Goal: Check status: Check status

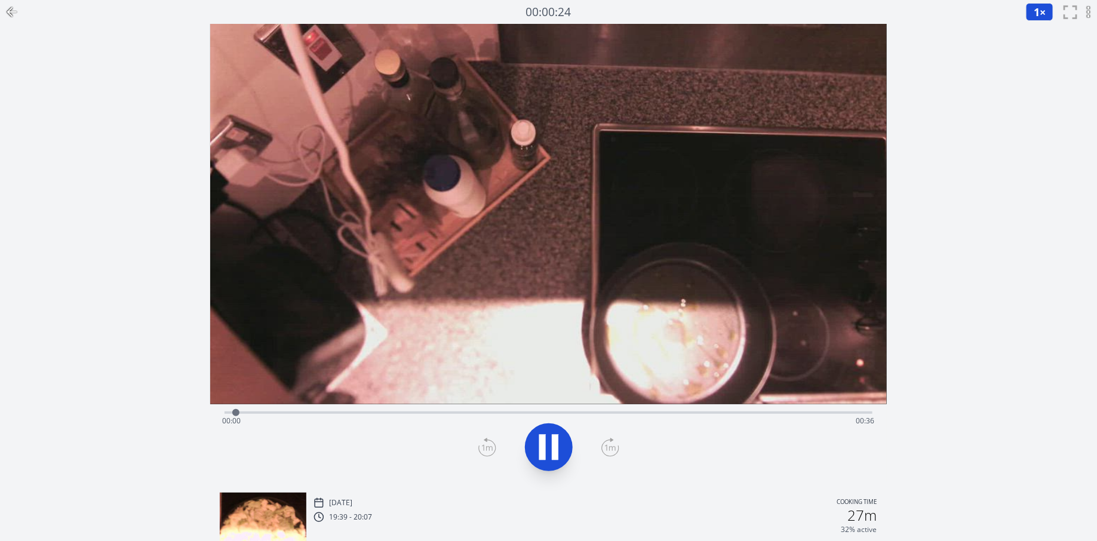
click at [7, 7] on icon at bounding box center [12, 12] width 14 height 14
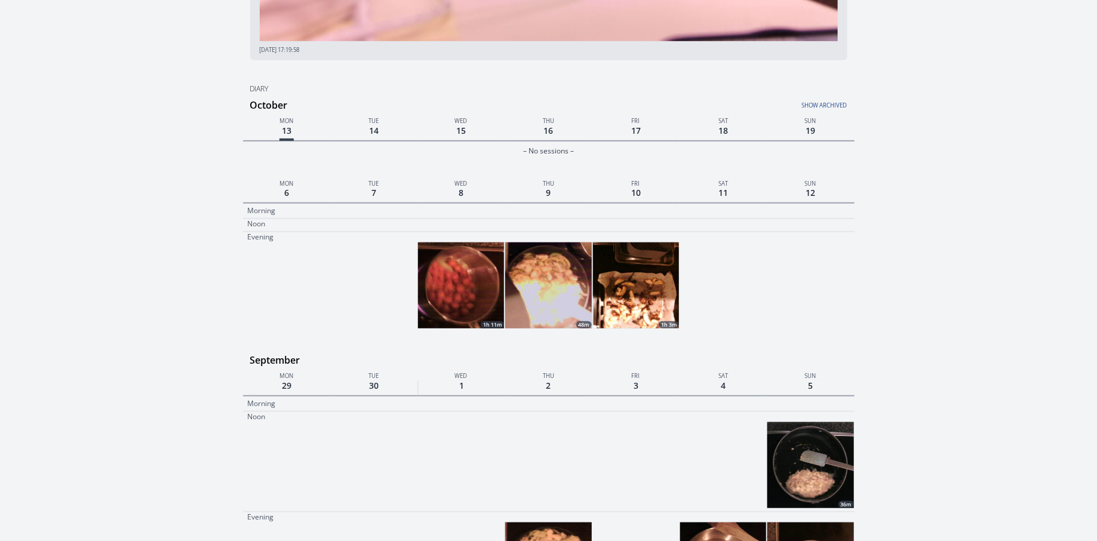
scroll to position [336, 0]
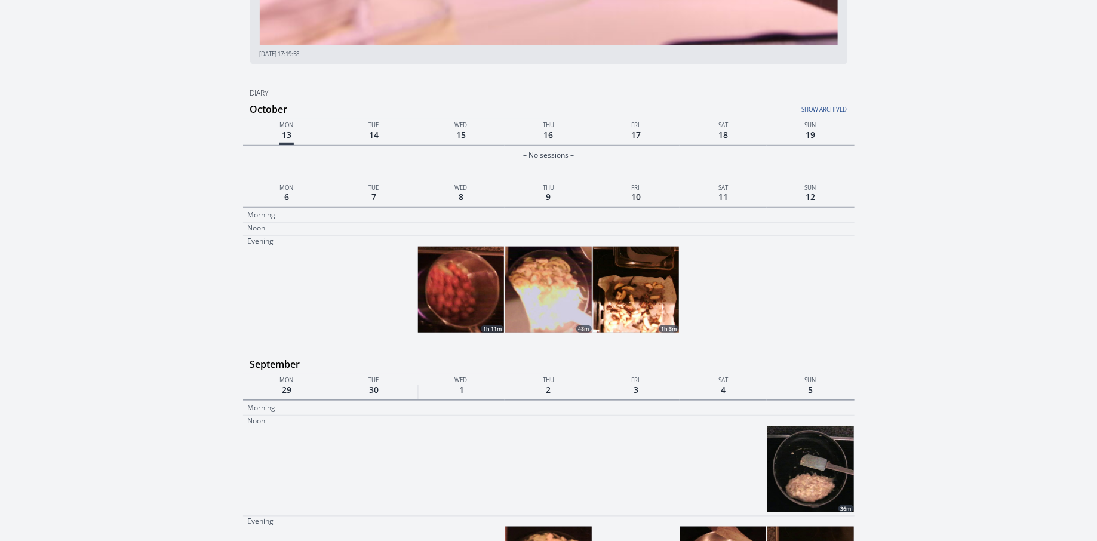
click at [616, 300] on img at bounding box center [636, 290] width 86 height 86
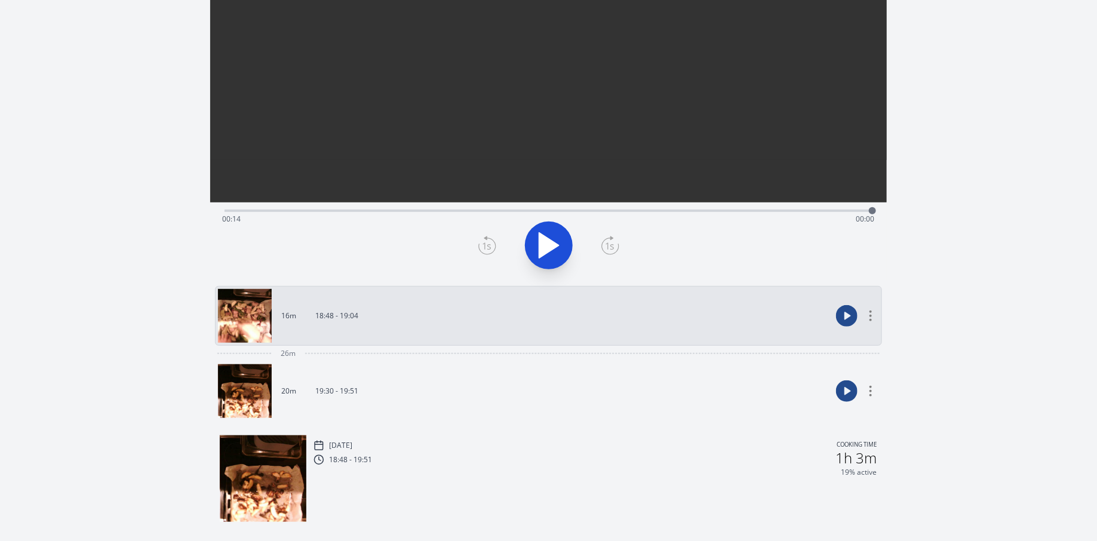
scroll to position [233, 0]
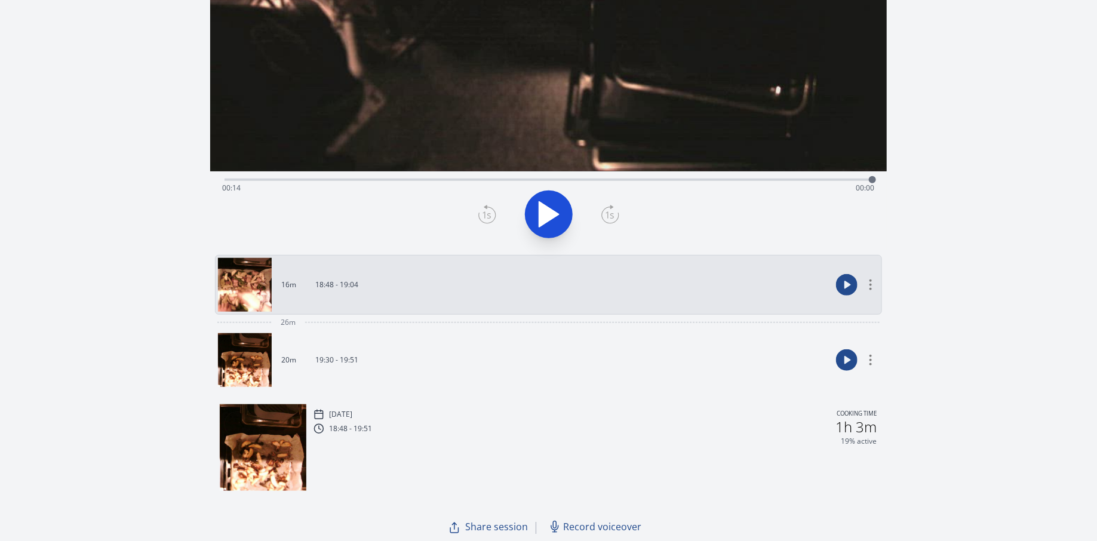
click at [413, 352] on link "20m 19:30 - 19:51" at bounding box center [524, 360] width 613 height 54
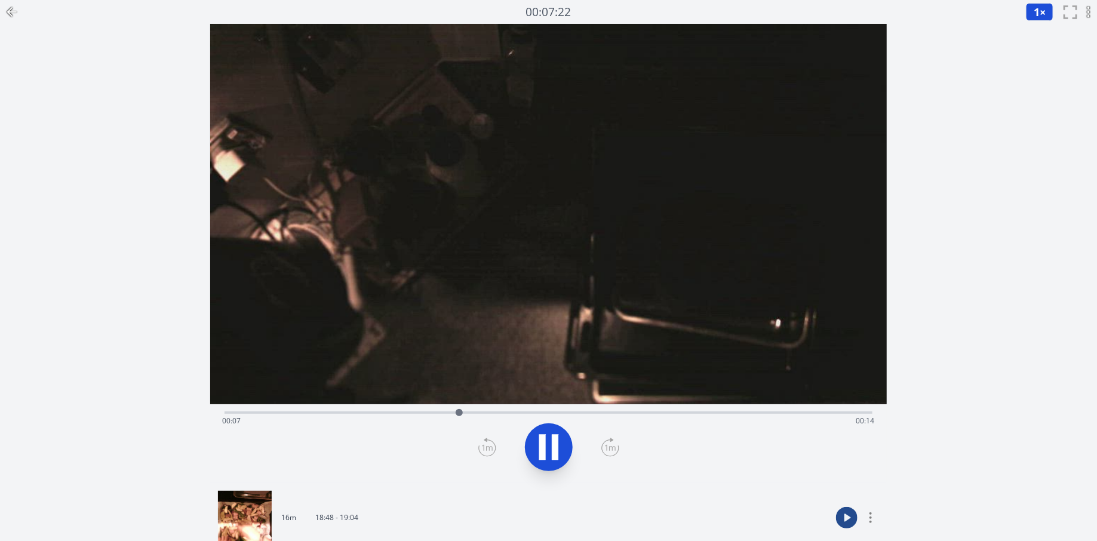
click at [665, 415] on div "Time elapsed: 00:07 Time remaining: 00:14" at bounding box center [548, 421] width 653 height 19
click at [754, 415] on div "Time elapsed: 00:15 Time remaining: 00:07" at bounding box center [548, 421] width 653 height 19
click at [836, 415] on div "Time elapsed: 00:18 Time remaining: 00:04" at bounding box center [548, 421] width 653 height 19
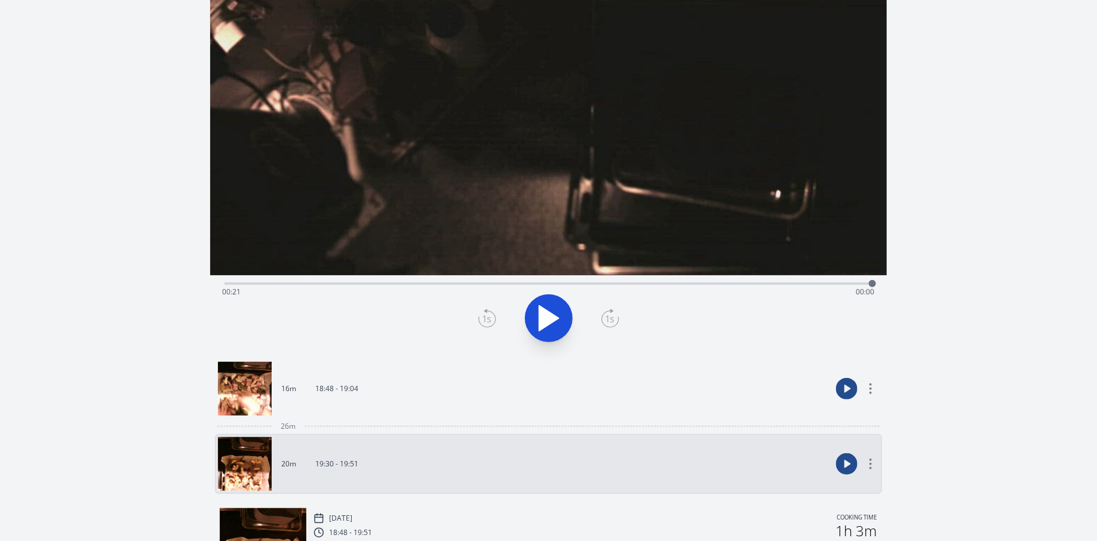
scroll to position [233, 0]
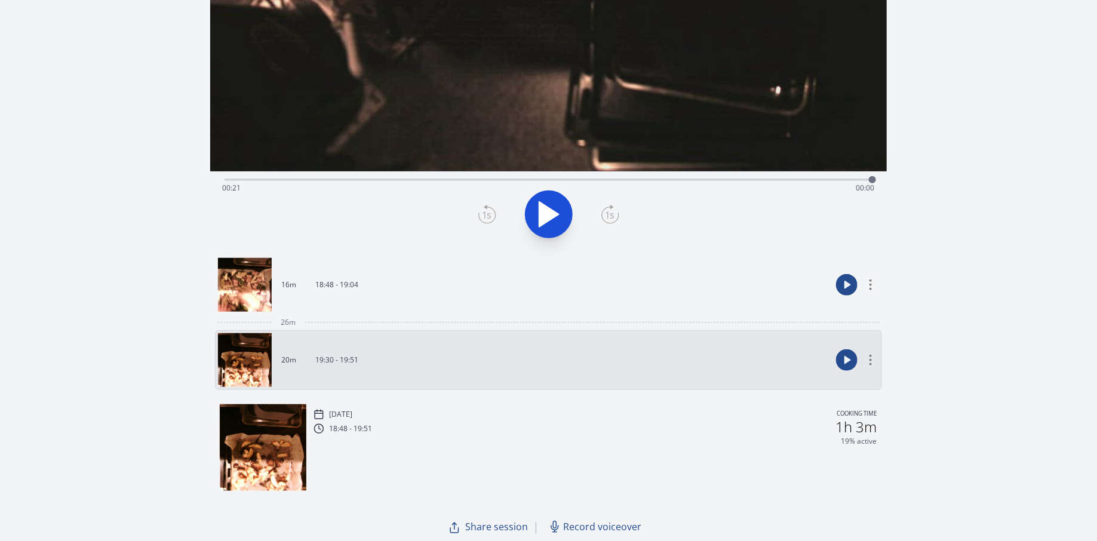
click at [750, 173] on div "Time elapsed: 00:21 Time remaining: 00:00" at bounding box center [549, 178] width 648 height 14
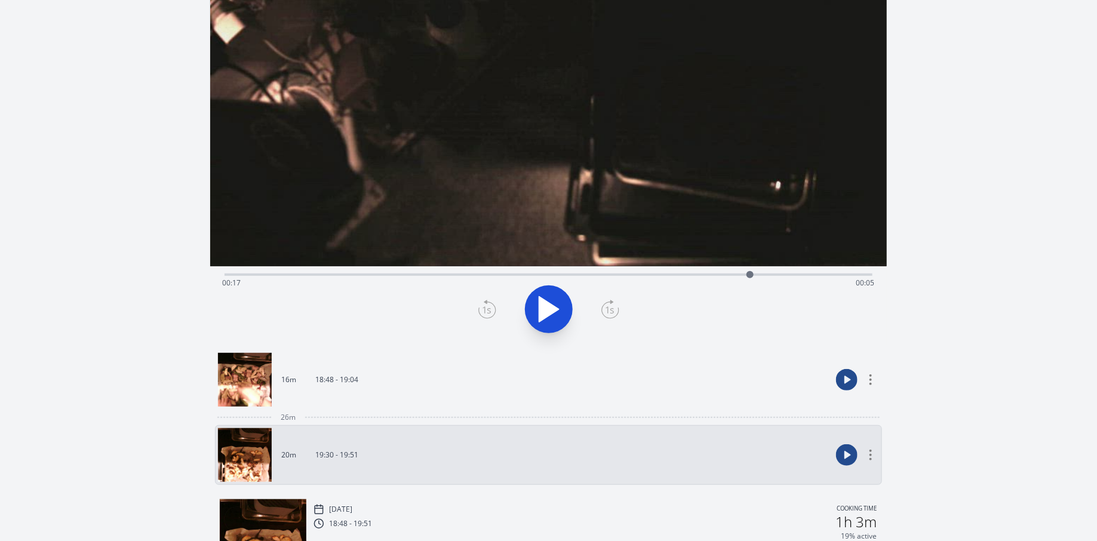
scroll to position [113, 0]
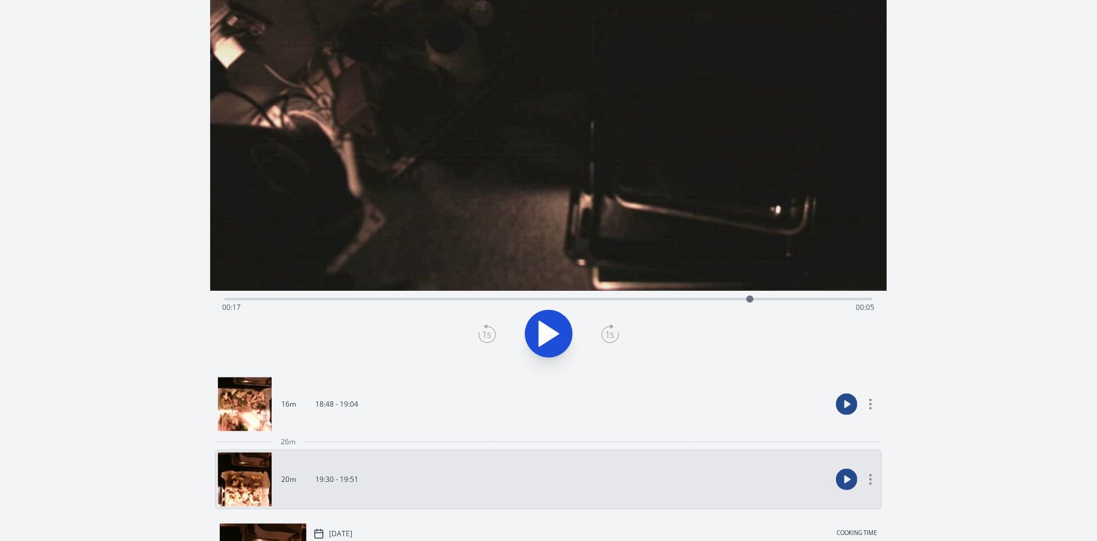
click at [556, 326] on icon at bounding box center [548, 333] width 33 height 33
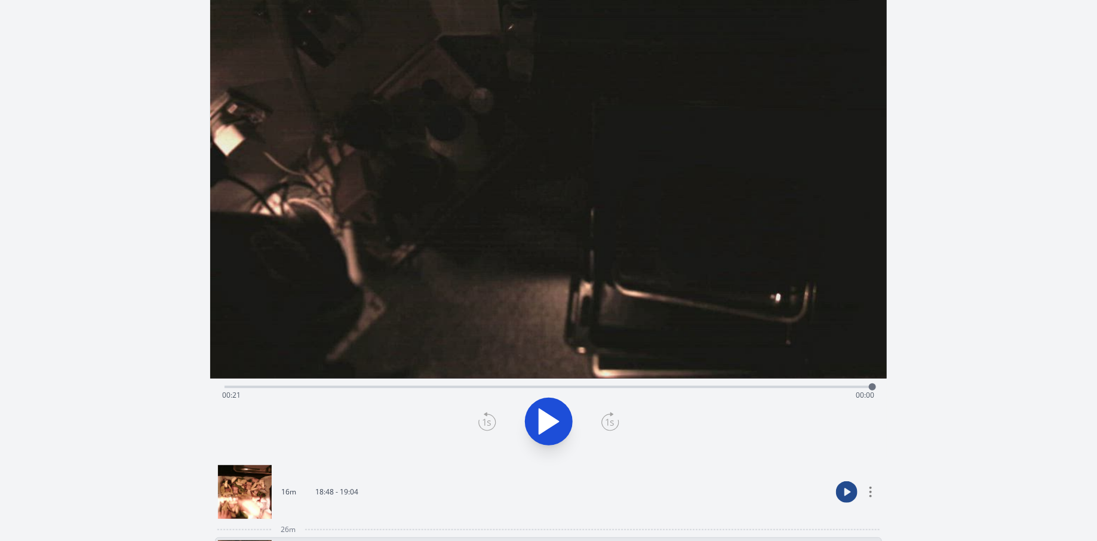
scroll to position [0, 0]
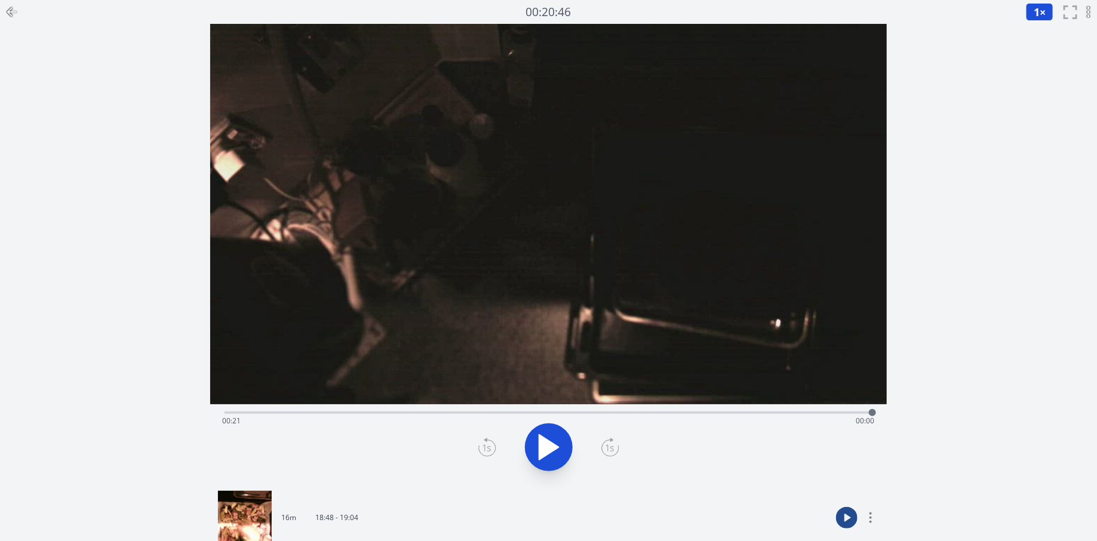
click at [13, 13] on icon at bounding box center [12, 12] width 14 height 14
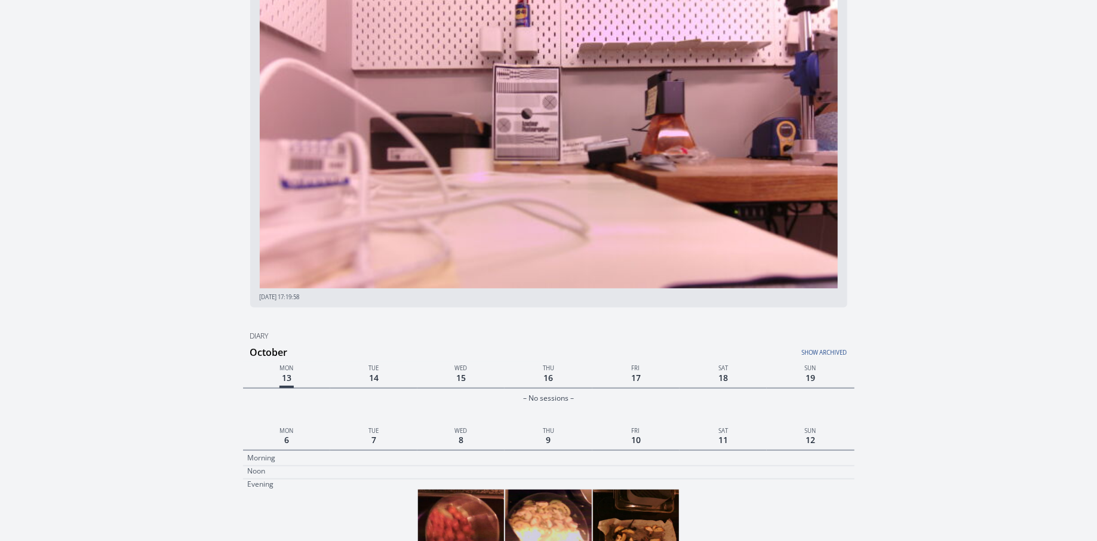
scroll to position [91, 0]
